Goal: Obtain resource: Download file/media

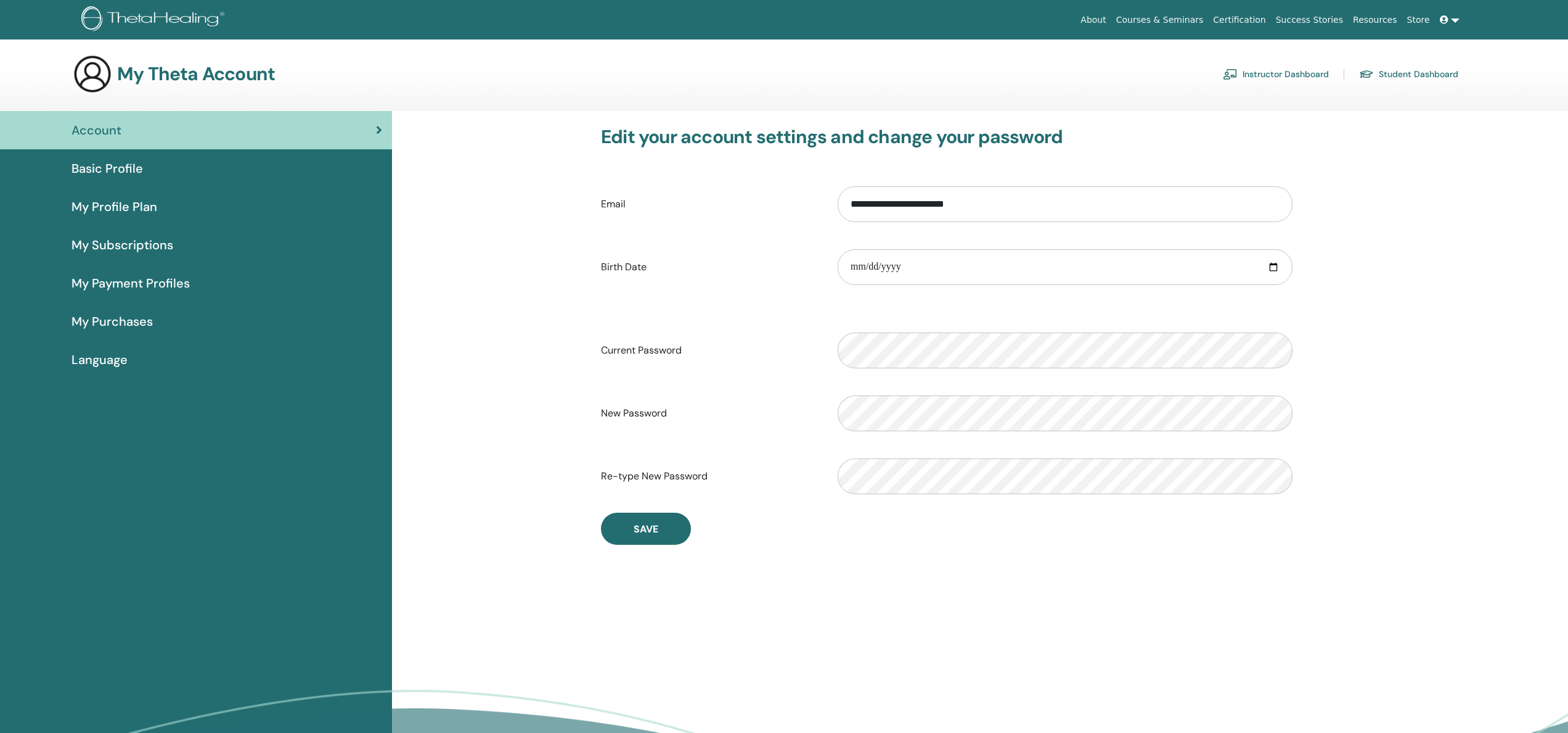
click at [1265, 74] on link "Instructor Dashboard" at bounding box center [1276, 74] width 106 height 20
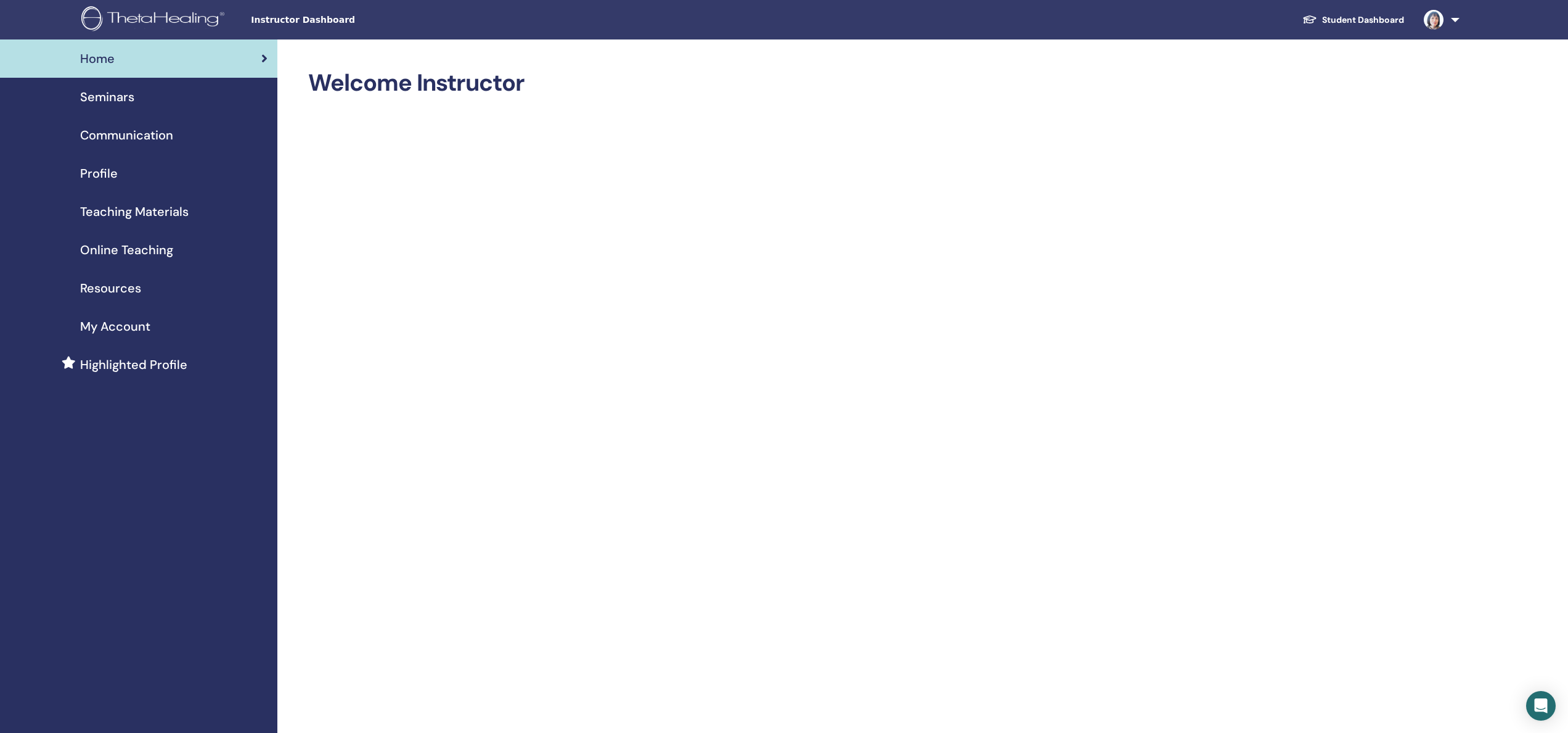
click at [177, 213] on span "Teaching Materials" at bounding box center [134, 212] width 108 height 18
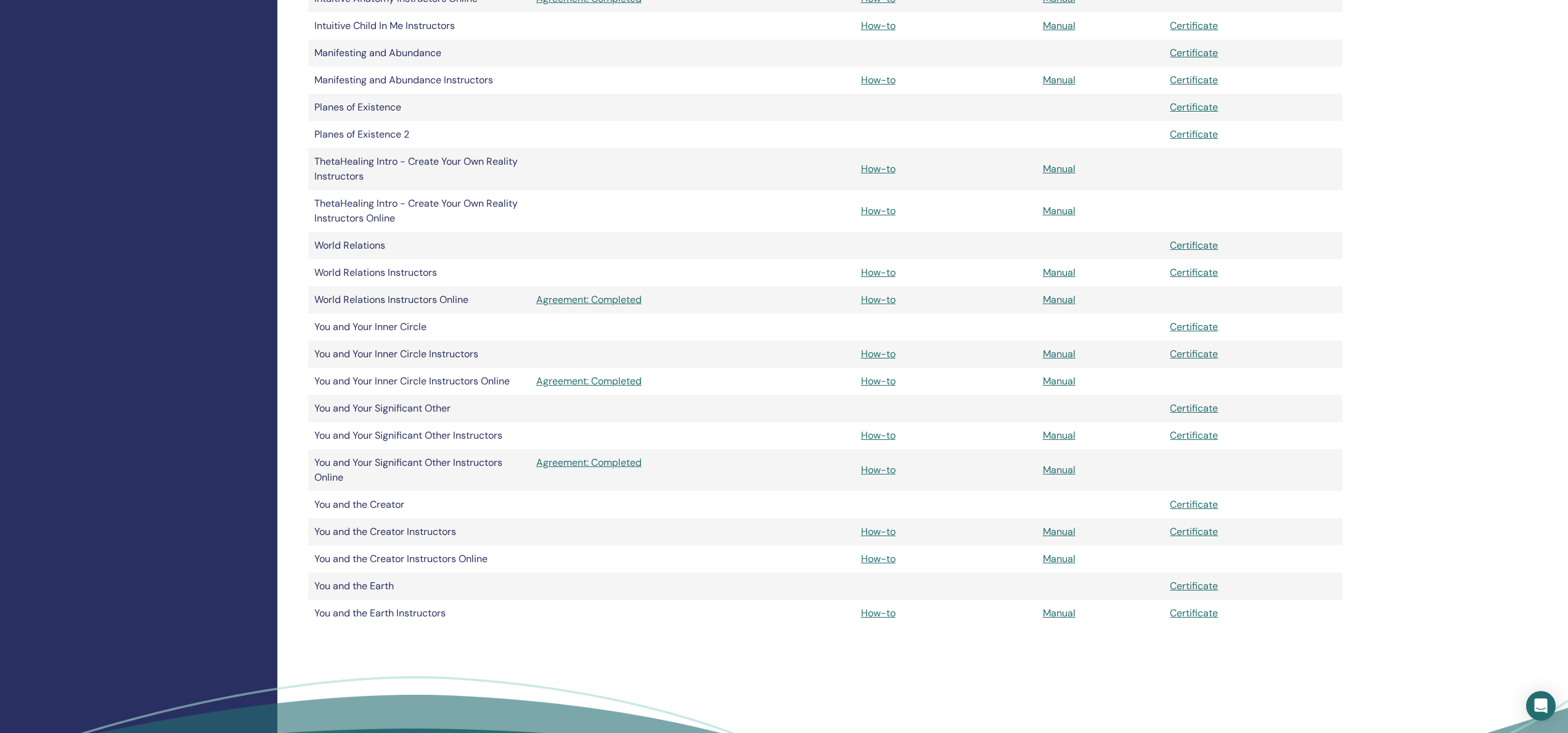
scroll to position [740, 0]
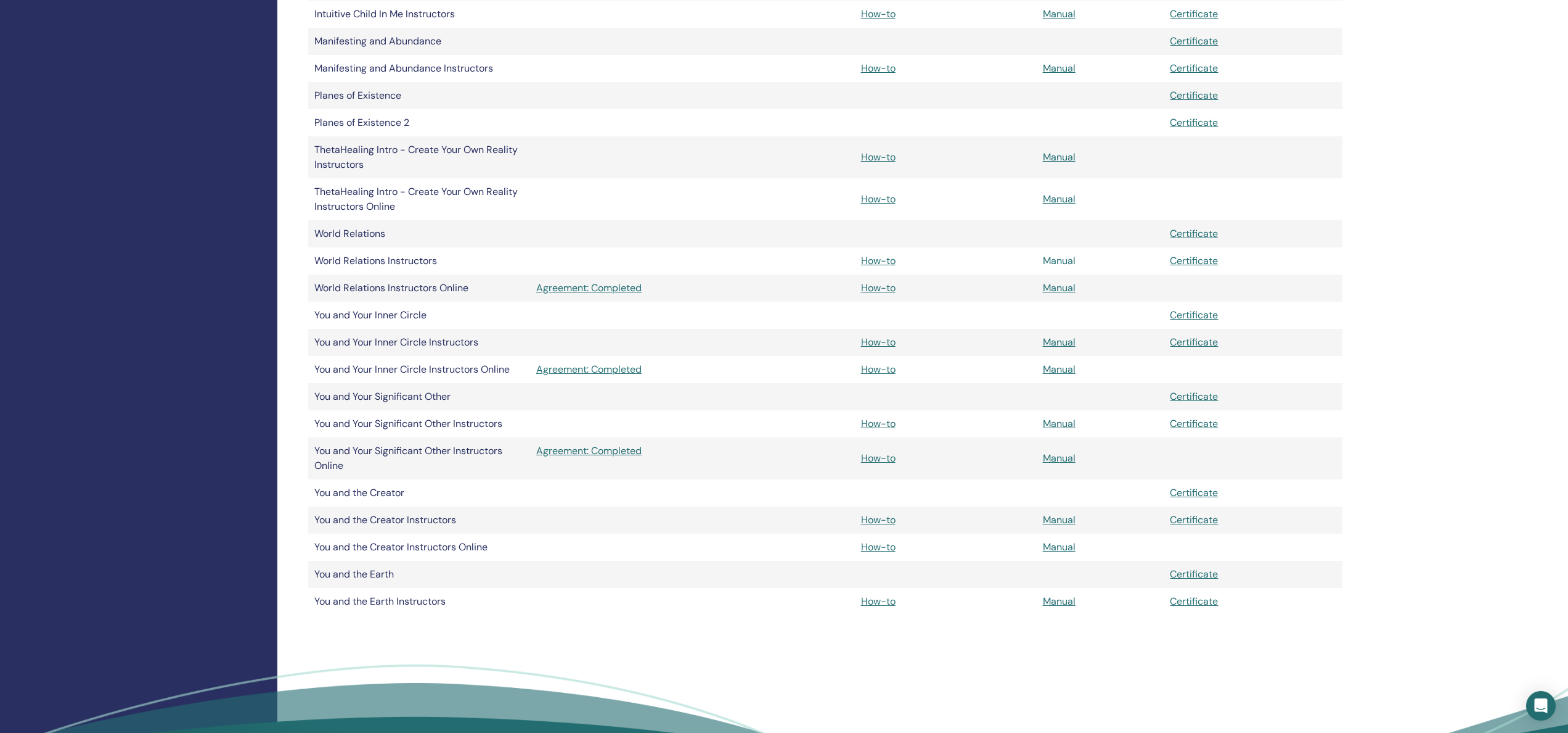
click at [1066, 257] on link "Manual" at bounding box center [1060, 261] width 33 height 13
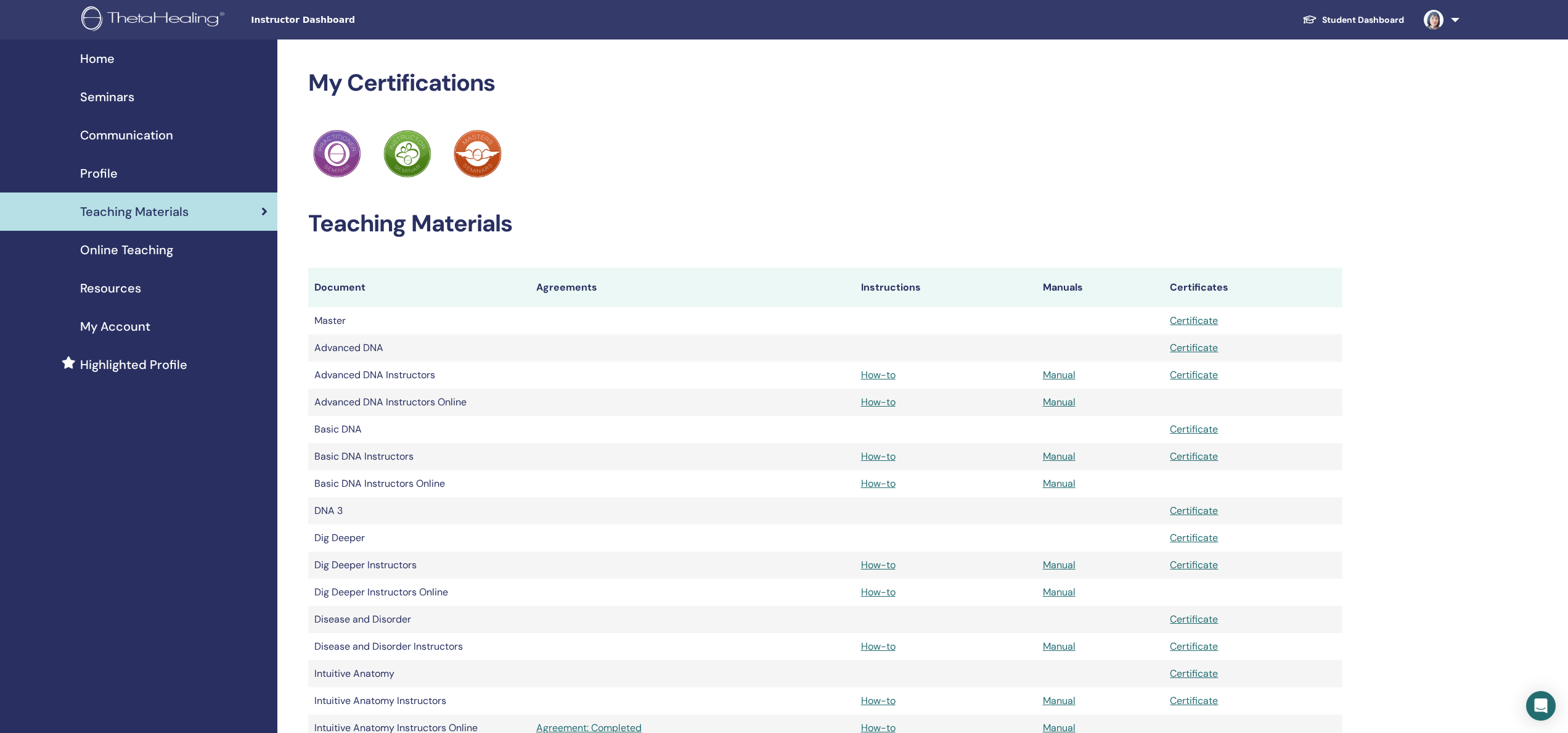
scroll to position [740, 0]
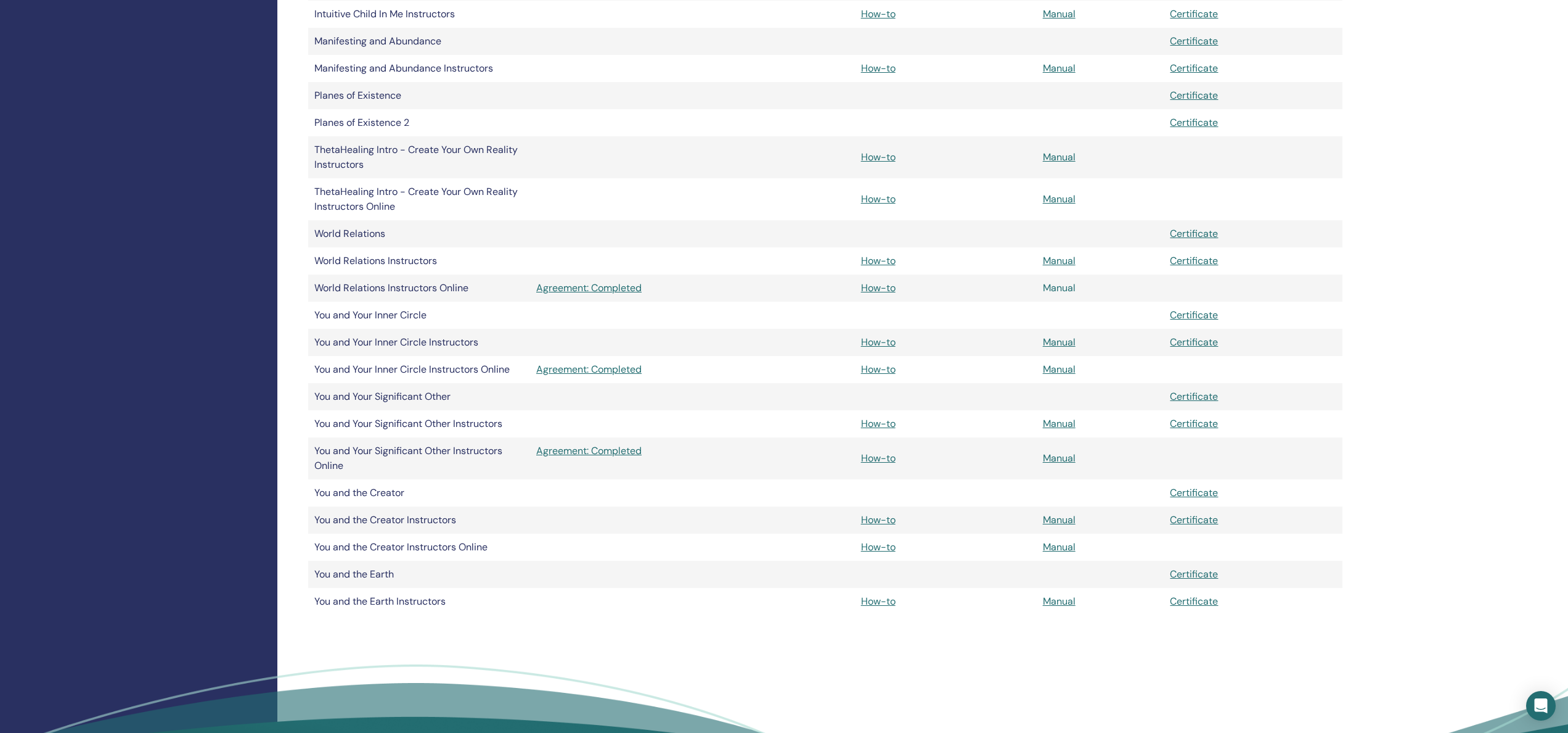
click at [1064, 285] on link "Manual" at bounding box center [1060, 288] width 33 height 13
